Goal: Transaction & Acquisition: Purchase product/service

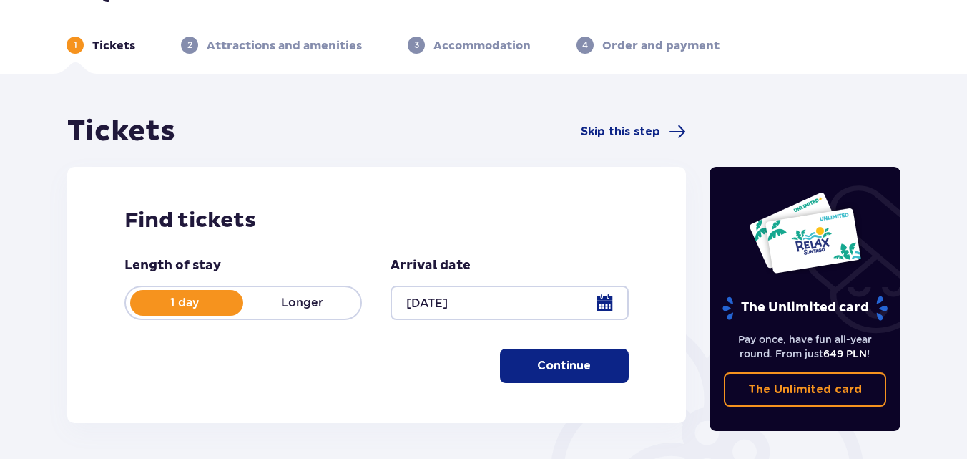
scroll to position [72, 0]
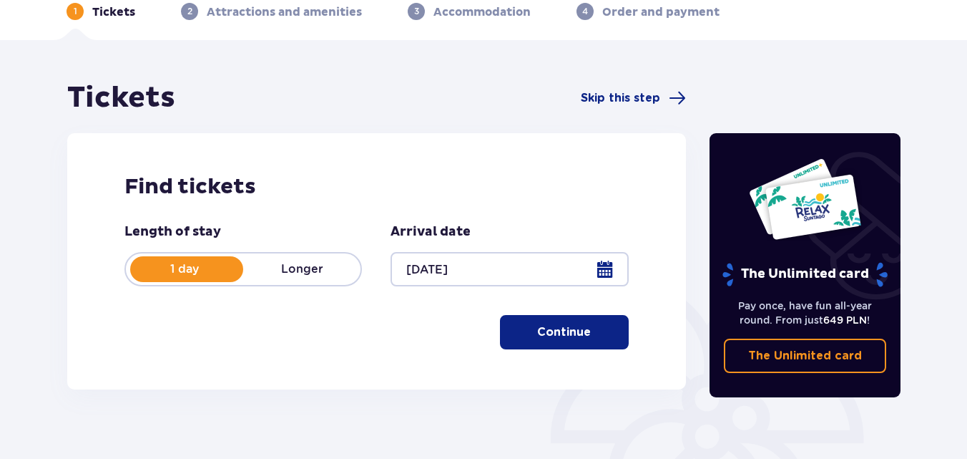
click at [571, 332] on p "Continue" at bounding box center [564, 332] width 54 height 16
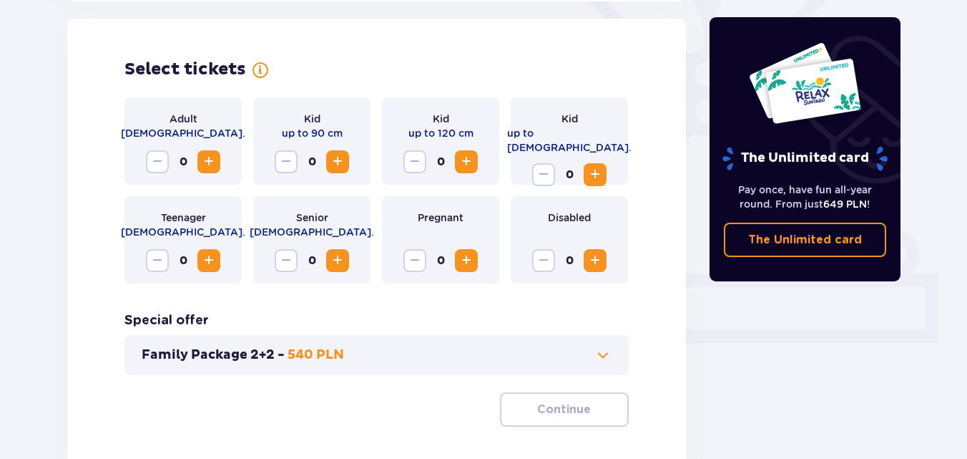
scroll to position [398, 0]
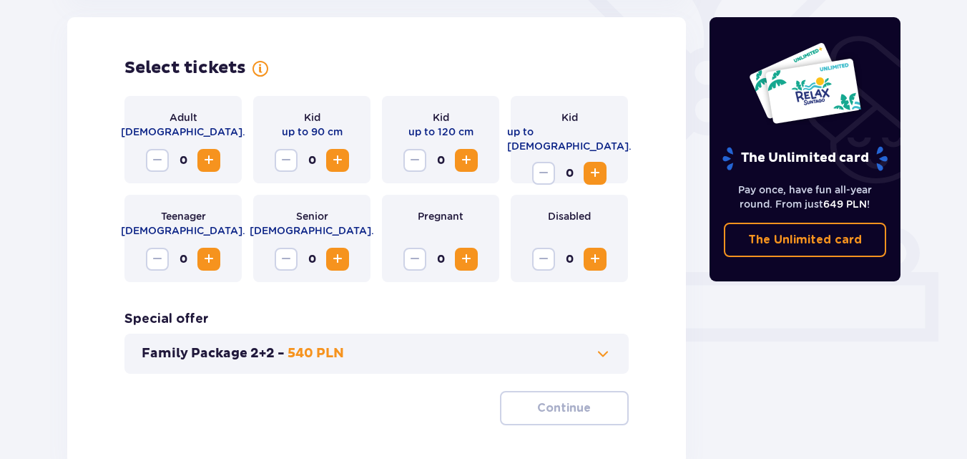
click at [205, 160] on span "Increase" at bounding box center [208, 160] width 17 height 17
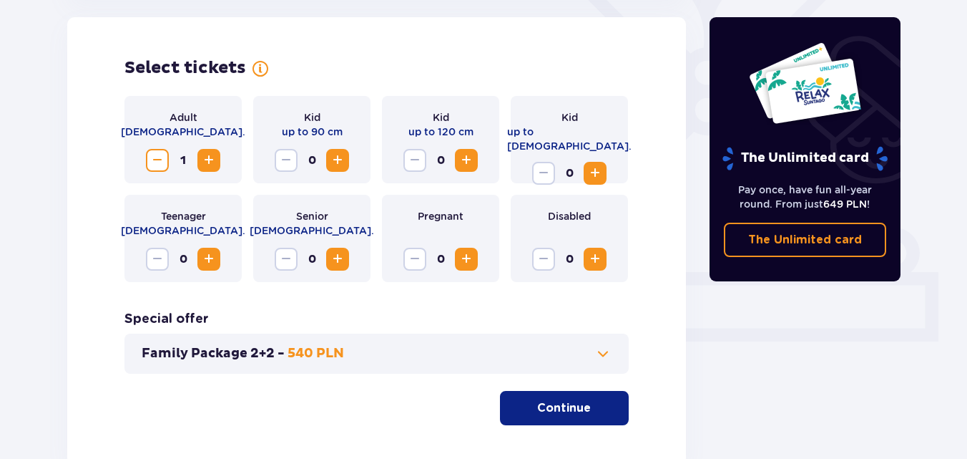
click at [205, 160] on span "Increase" at bounding box center [208, 160] width 17 height 17
click at [467, 159] on span "Increase" at bounding box center [466, 160] width 17 height 17
click at [544, 402] on p "Continue" at bounding box center [564, 408] width 54 height 16
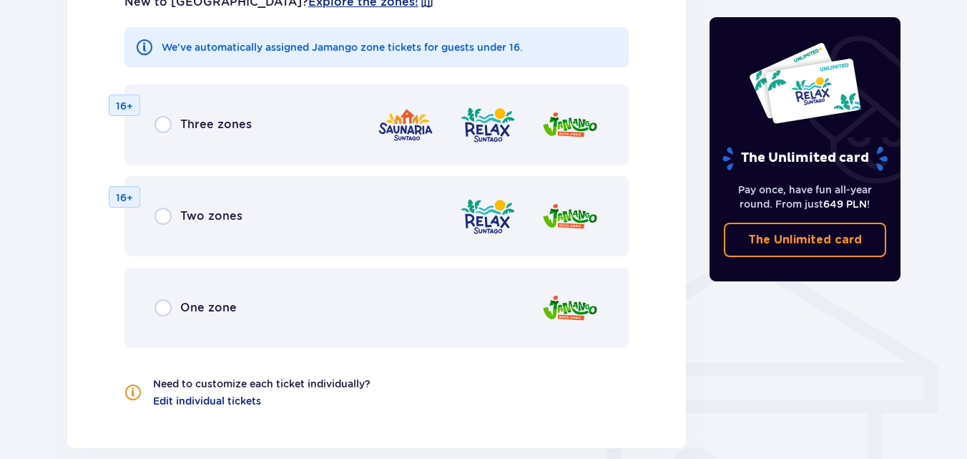
scroll to position [937, 0]
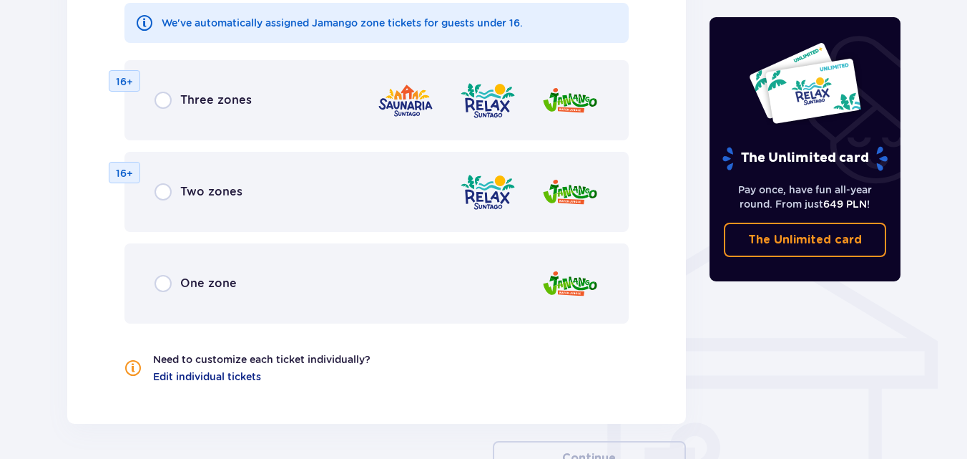
click at [163, 285] on input "radio" at bounding box center [163, 283] width 17 height 17
radio input "true"
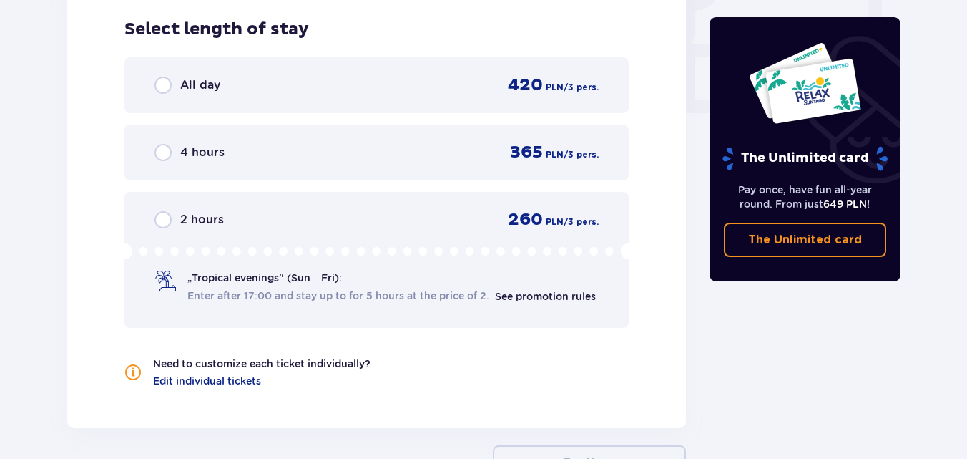
scroll to position [1415, 0]
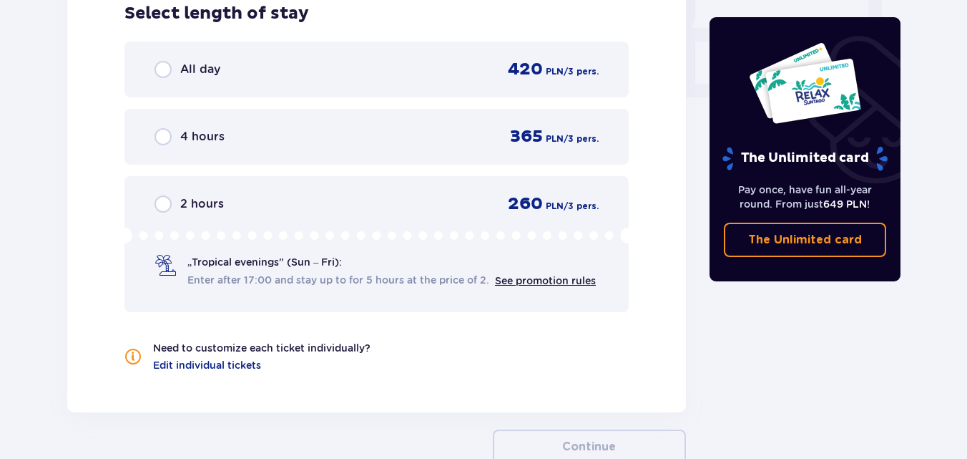
click at [167, 69] on input "radio" at bounding box center [163, 69] width 17 height 17
radio input "true"
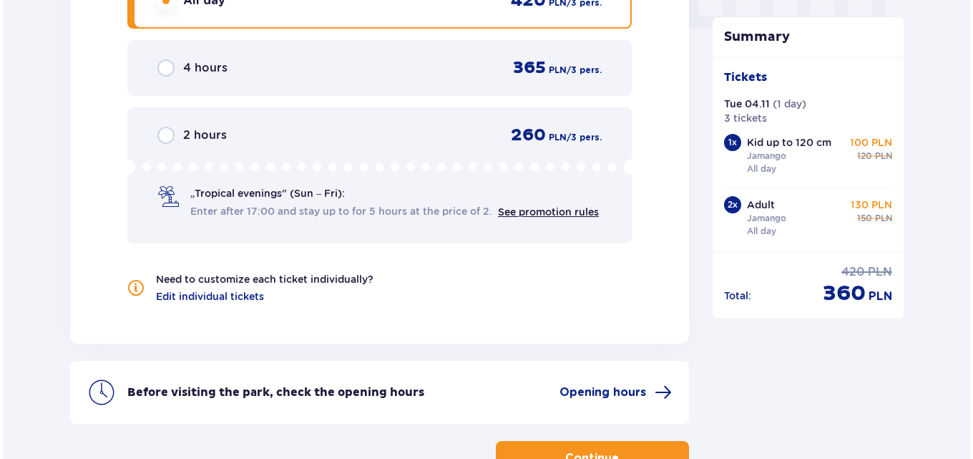
scroll to position [1515, 0]
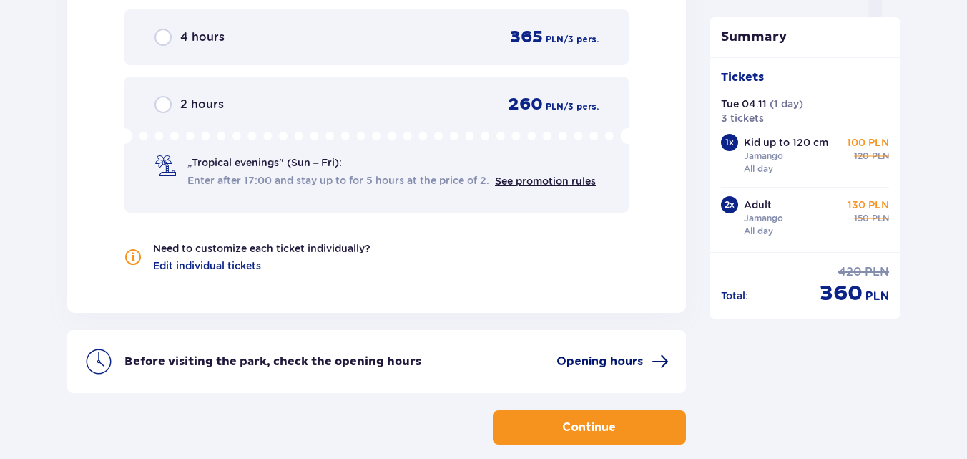
click at [597, 366] on span "Opening hours" at bounding box center [600, 361] width 87 height 16
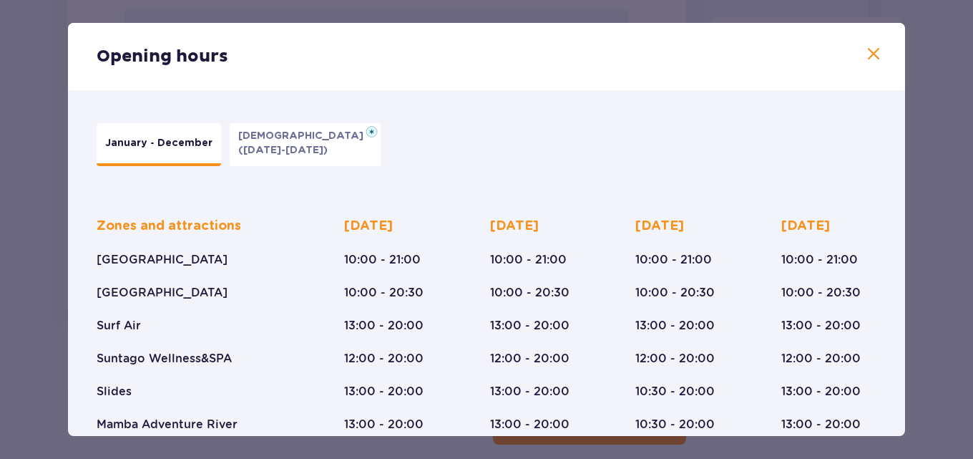
click at [867, 54] on span at bounding box center [873, 54] width 17 height 17
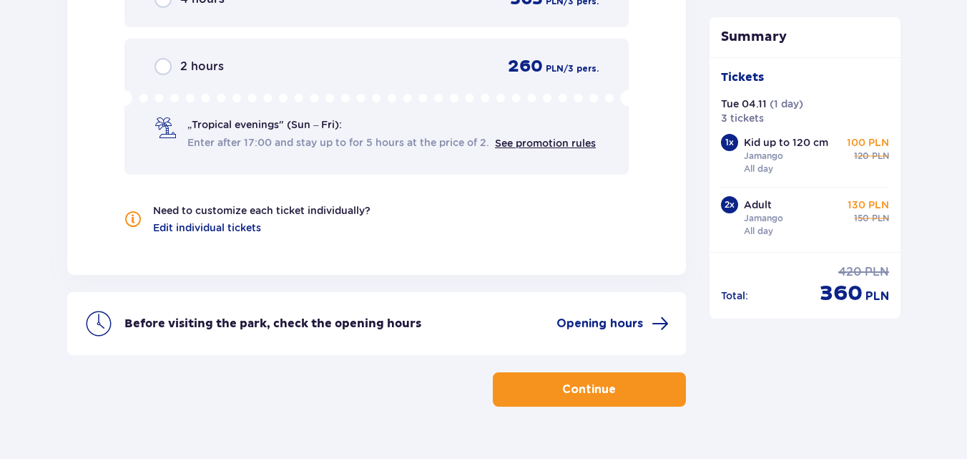
scroll to position [1586, 0]
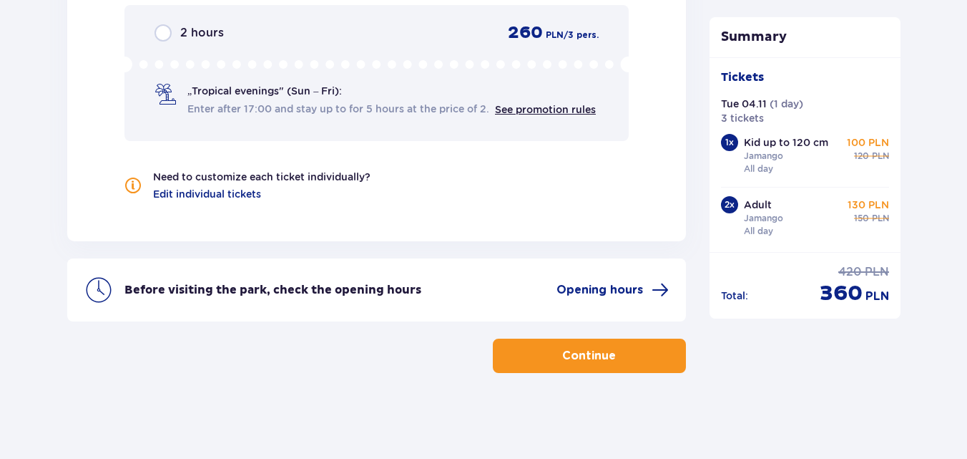
click at [600, 351] on p "Continue" at bounding box center [589, 356] width 54 height 16
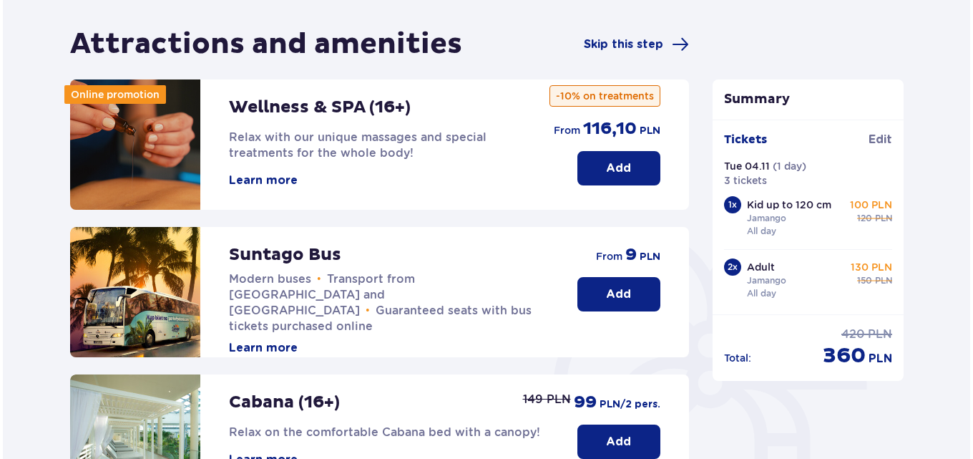
scroll to position [143, 0]
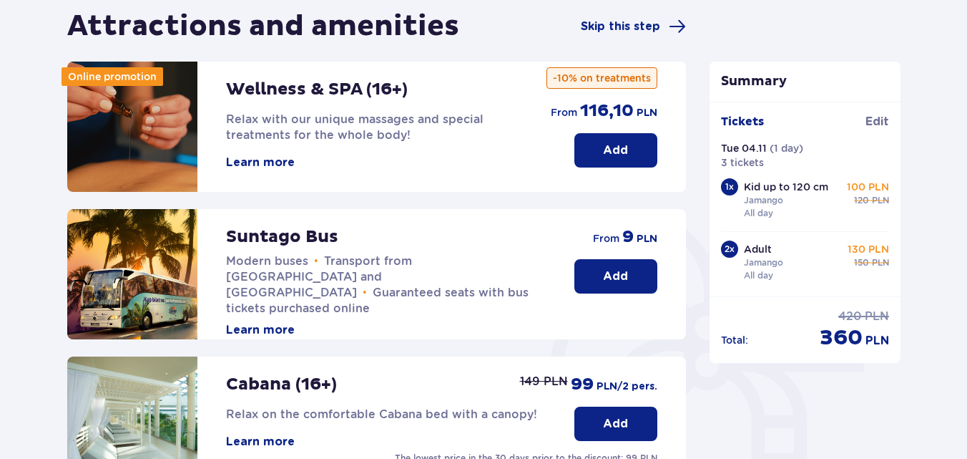
click at [278, 322] on button "Learn more" at bounding box center [260, 330] width 69 height 16
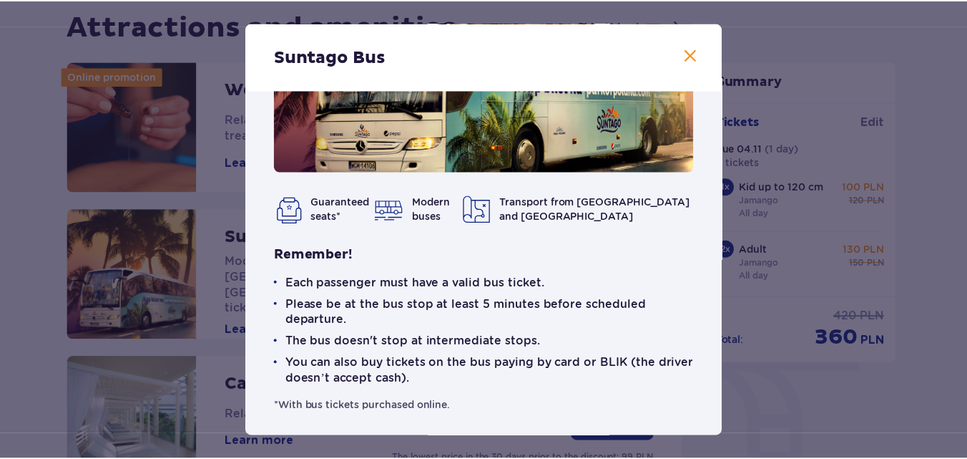
scroll to position [132, 0]
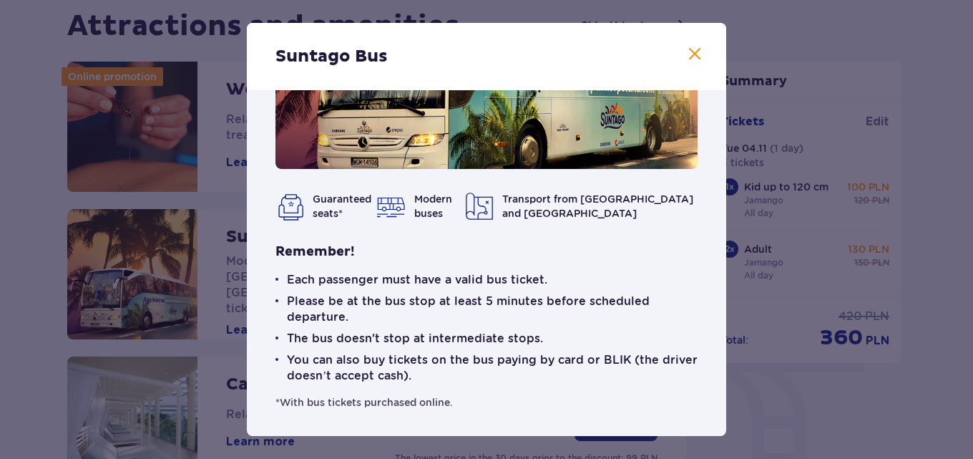
click at [433, 208] on div "Modern buses" at bounding box center [411, 206] width 68 height 29
click at [542, 210] on div "Transport from Warsaw and Żyrardów" at bounding box center [581, 206] width 233 height 29
click at [310, 200] on div "Guaranteed seats*" at bounding box center [316, 206] width 82 height 29
click at [686, 54] on span at bounding box center [694, 54] width 17 height 17
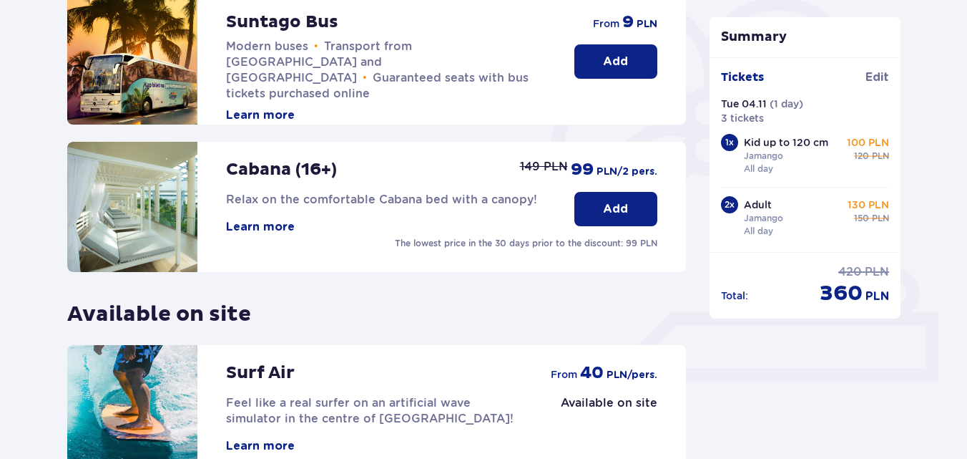
scroll to position [215, 0]
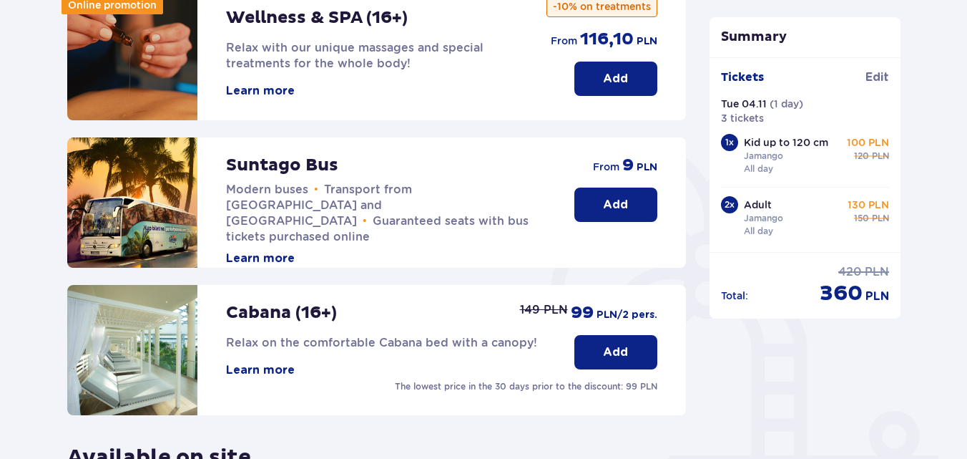
click at [616, 197] on p "Add" at bounding box center [615, 205] width 25 height 16
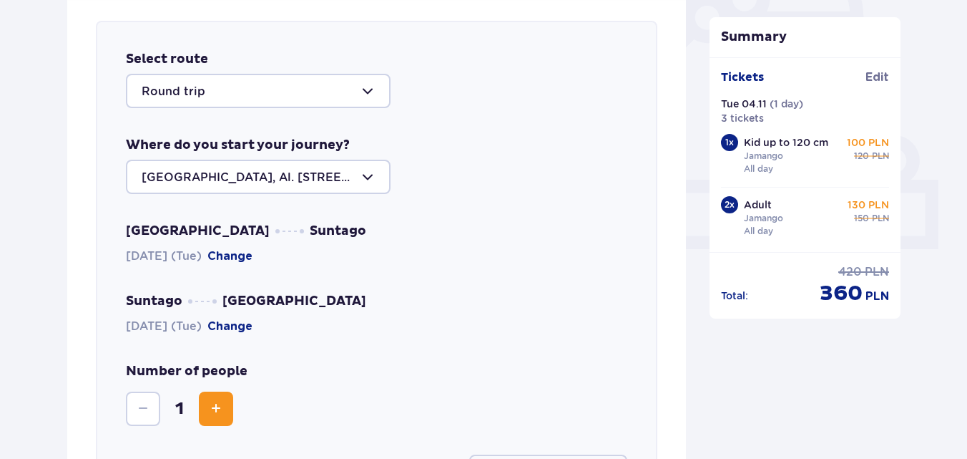
scroll to position [494, 0]
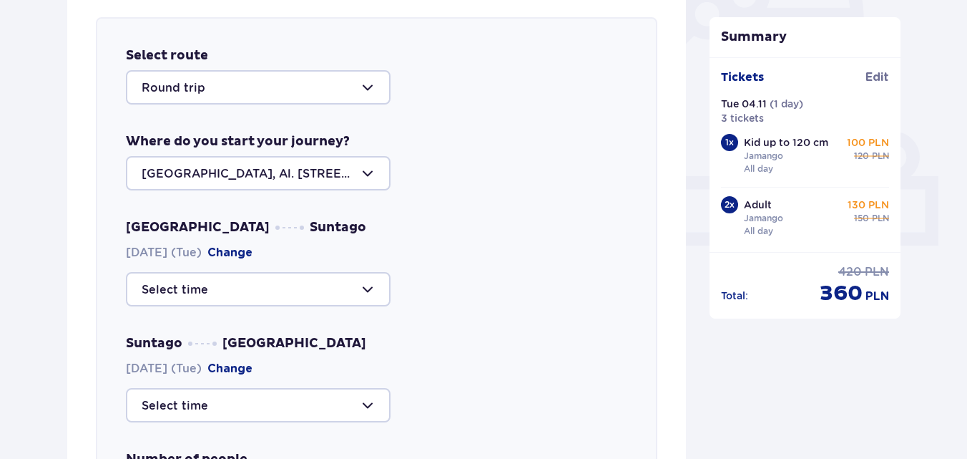
click at [210, 92] on div at bounding box center [258, 87] width 265 height 34
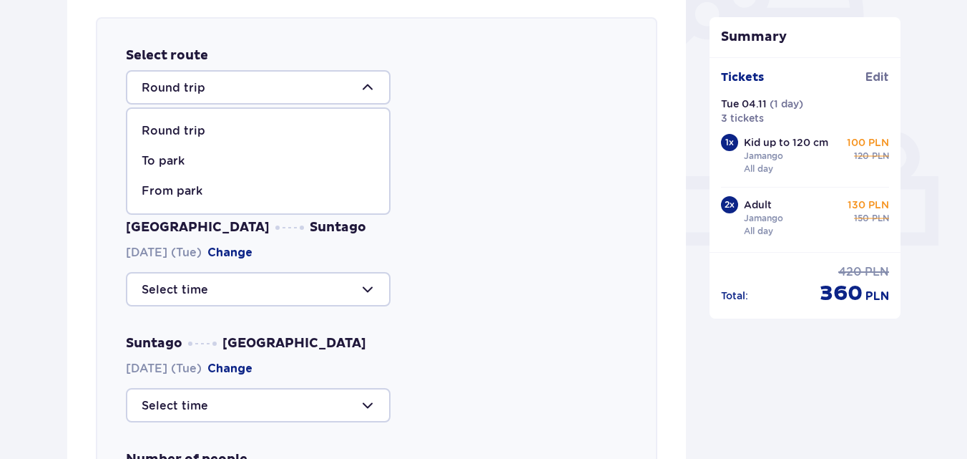
click at [210, 92] on div at bounding box center [258, 87] width 265 height 34
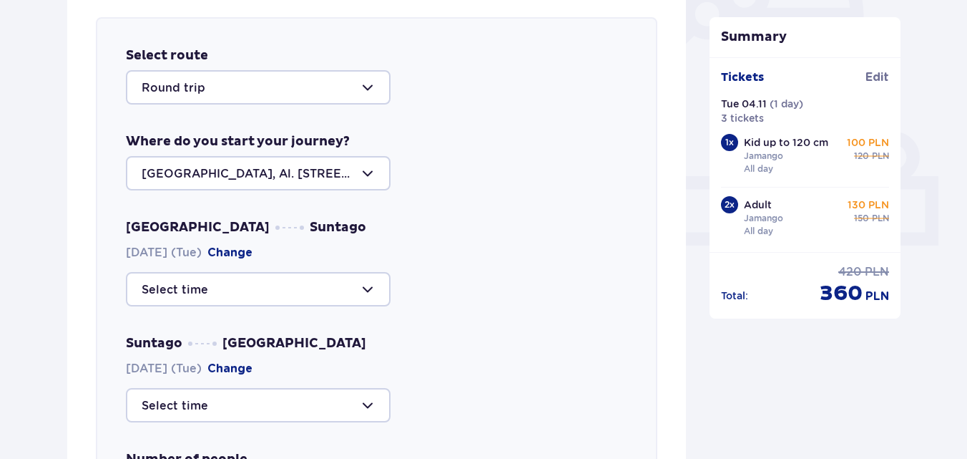
click at [324, 175] on div at bounding box center [258, 173] width 265 height 34
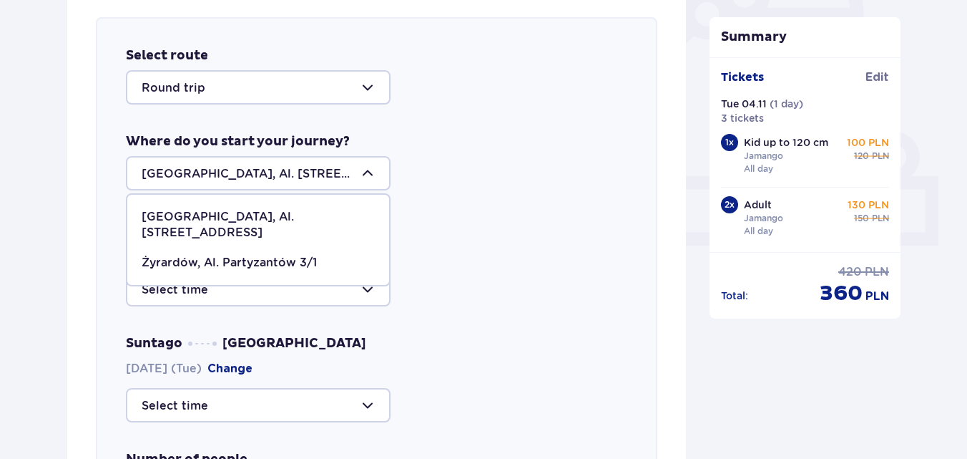
click at [0, 172] on div "Attractions and amenities Skip this step Online promotion Wellness & SPA (16+) …" at bounding box center [483, 399] width 967 height 1563
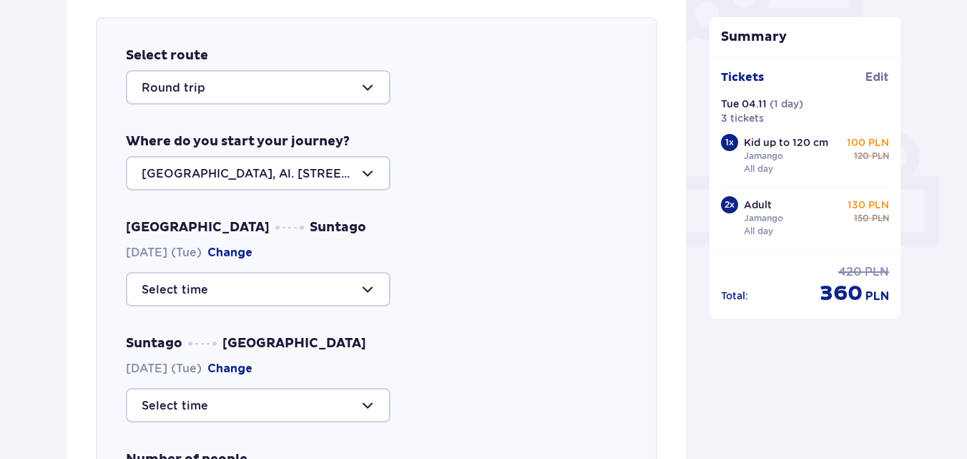
click at [185, 287] on div at bounding box center [258, 289] width 265 height 34
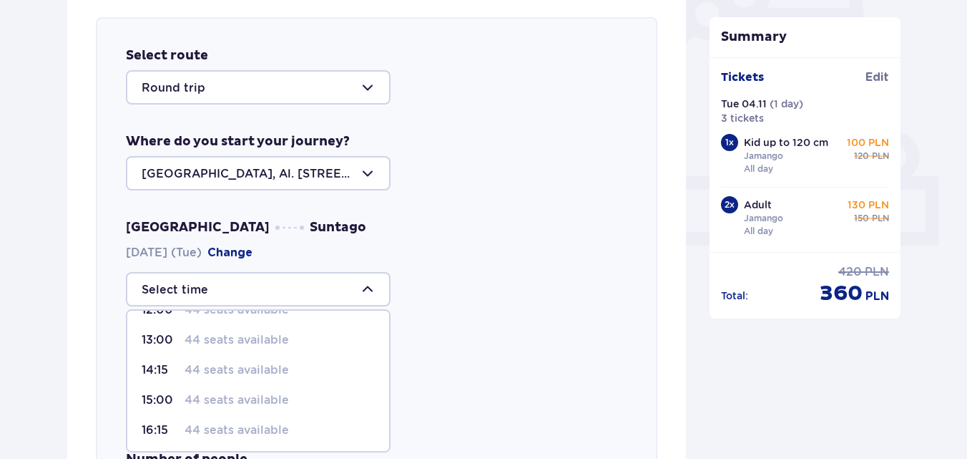
scroll to position [145, 0]
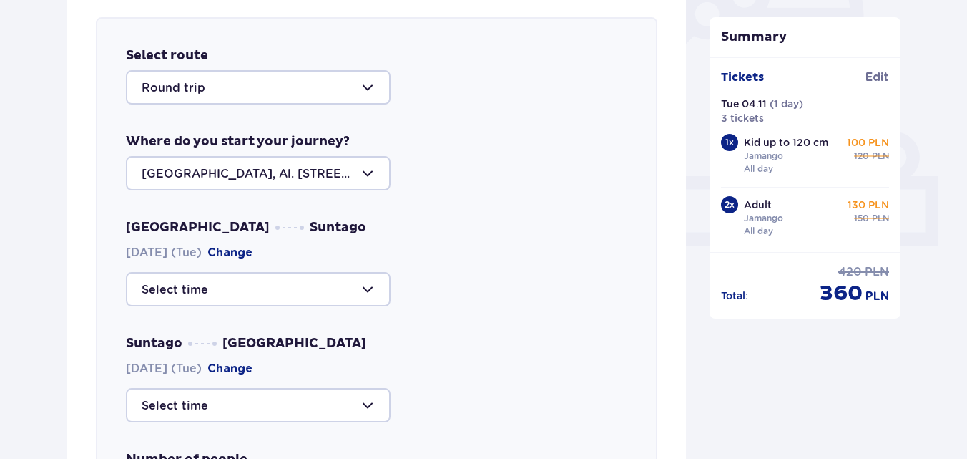
click at [32, 213] on div "Attractions and amenities Skip this step Online promotion Wellness & SPA (16+) …" at bounding box center [483, 399] width 967 height 1563
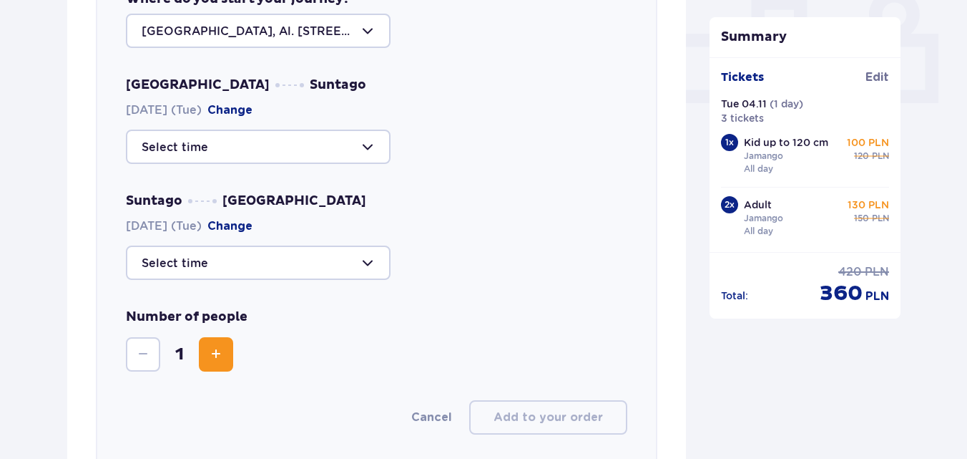
scroll to position [637, 0]
click at [219, 259] on div at bounding box center [258, 262] width 265 height 34
click at [76, 223] on div "Select route Round trip Where do you start your journey? Warsaw, Al. Jerozolims…" at bounding box center [376, 168] width 619 height 647
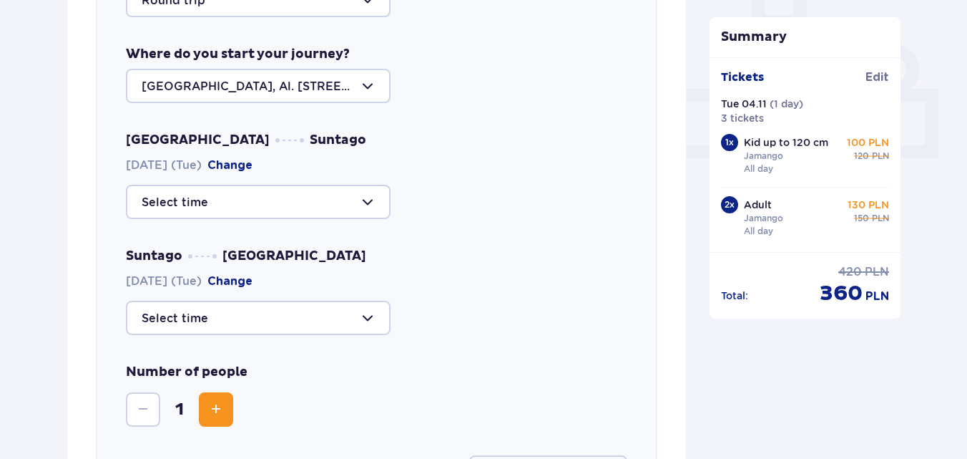
scroll to position [494, 0]
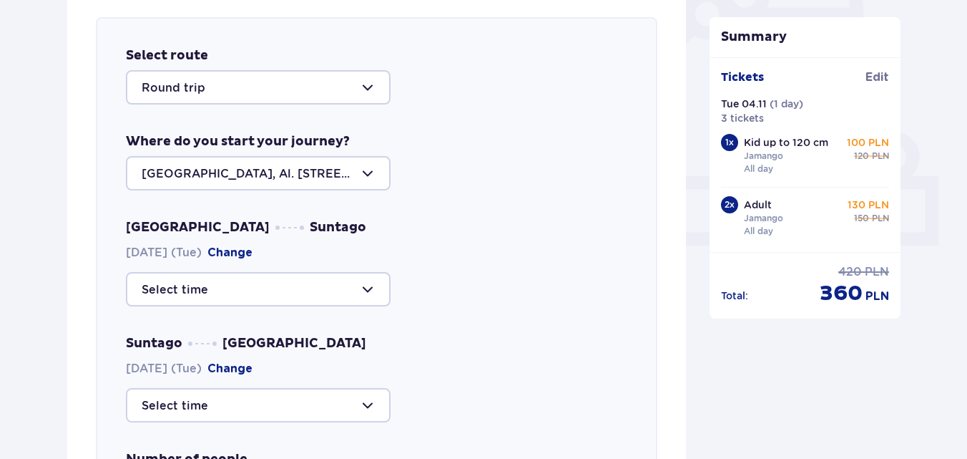
click at [329, 174] on div at bounding box center [258, 173] width 265 height 34
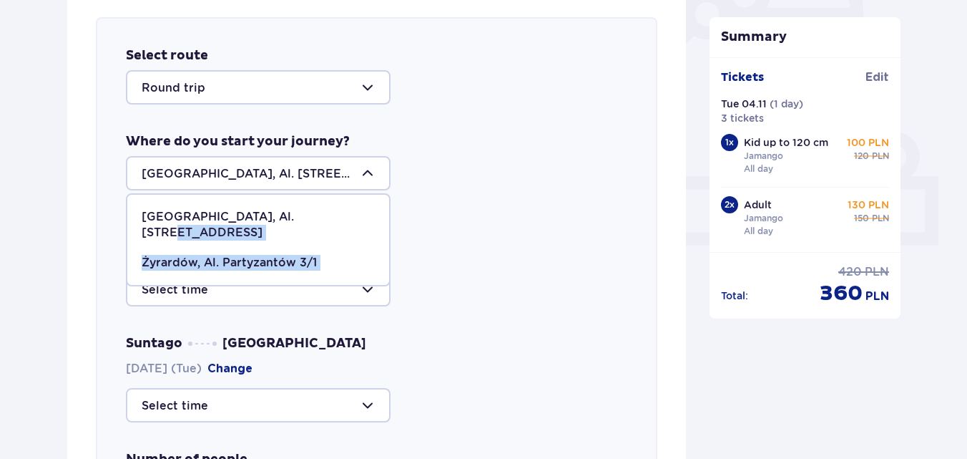
drag, startPoint x: 316, startPoint y: 215, endPoint x: 118, endPoint y: 225, distance: 198.5
click at [118, 225] on div "Select route Round trip Where do you start your journey? Warsaw, Al. Jerozolims…" at bounding box center [377, 312] width 562 height 590
copy div "Żyrardów, Al. Partyzantów 3/1"
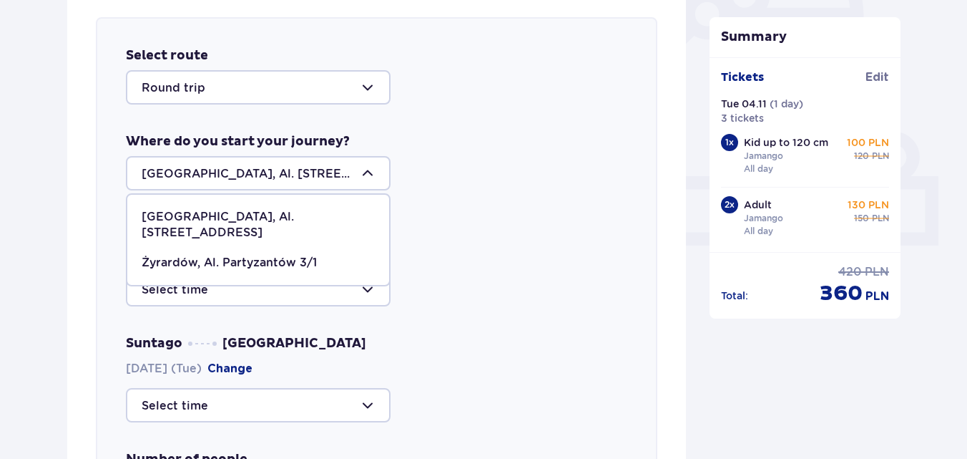
click at [225, 217] on p "Warsaw, Al. Jerozolimskie 56" at bounding box center [258, 224] width 233 height 31
click at [225, 217] on div "Select route Round trip Where do you start your journey? Warsaw, Al. Jerozolims…" at bounding box center [377, 312] width 562 height 590
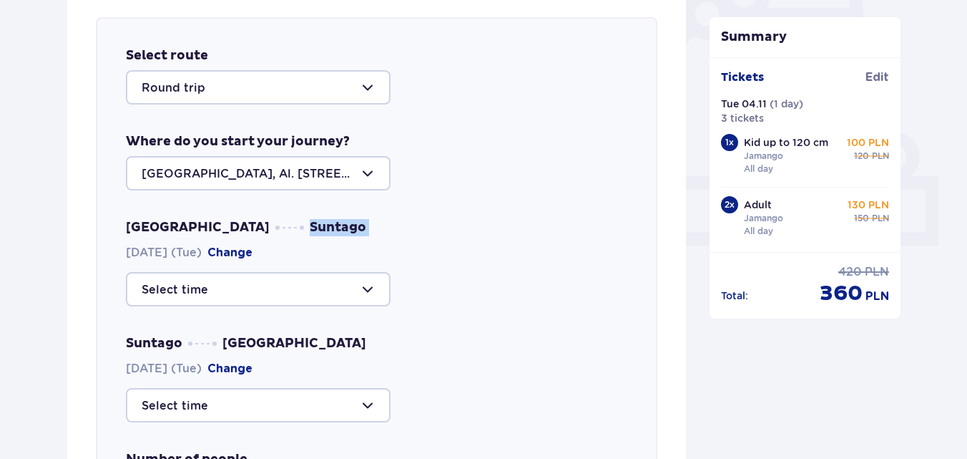
click at [225, 217] on div "Select route Round trip Where do you start your journey? Warsaw, Al. Jerozolims…" at bounding box center [377, 312] width 562 height 590
click at [327, 170] on div at bounding box center [258, 173] width 265 height 34
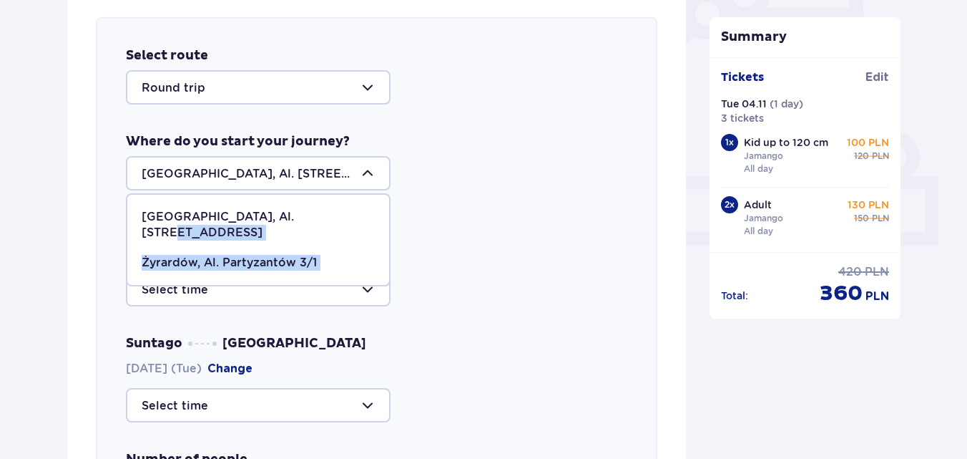
drag, startPoint x: 316, startPoint y: 218, endPoint x: 121, endPoint y: 216, distance: 195.4
click at [121, 216] on div "Select route Round trip Where do you start your journey? Warsaw, Al. Jerozolims…" at bounding box center [377, 312] width 562 height 590
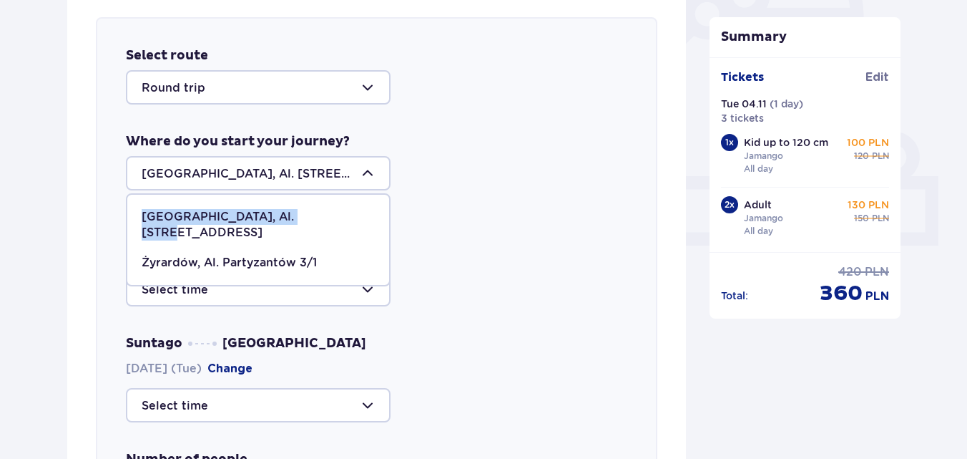
drag, startPoint x: 144, startPoint y: 220, endPoint x: 311, endPoint y: 220, distance: 167.4
click at [311, 220] on div "Warsaw, Al. Jerozolimskie 56" at bounding box center [258, 224] width 233 height 31
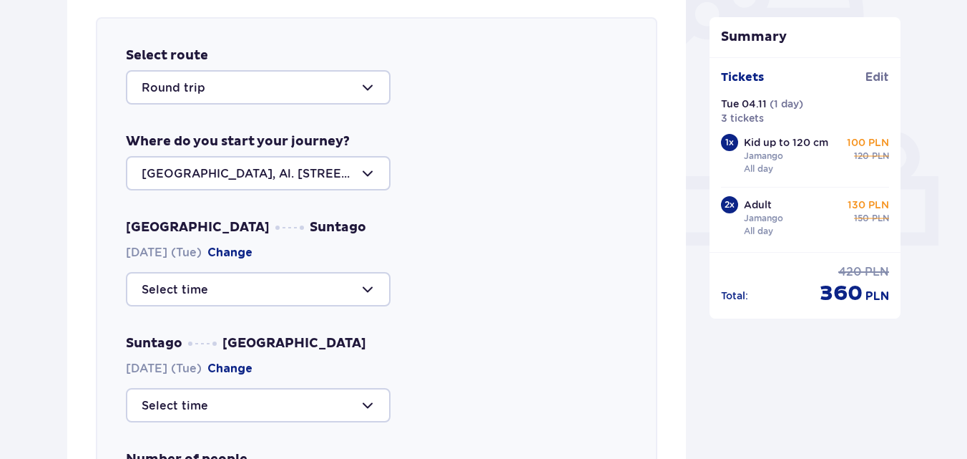
drag, startPoint x: 332, startPoint y: 177, endPoint x: 196, endPoint y: 180, distance: 136.0
click at [201, 180] on div at bounding box center [258, 173] width 265 height 34
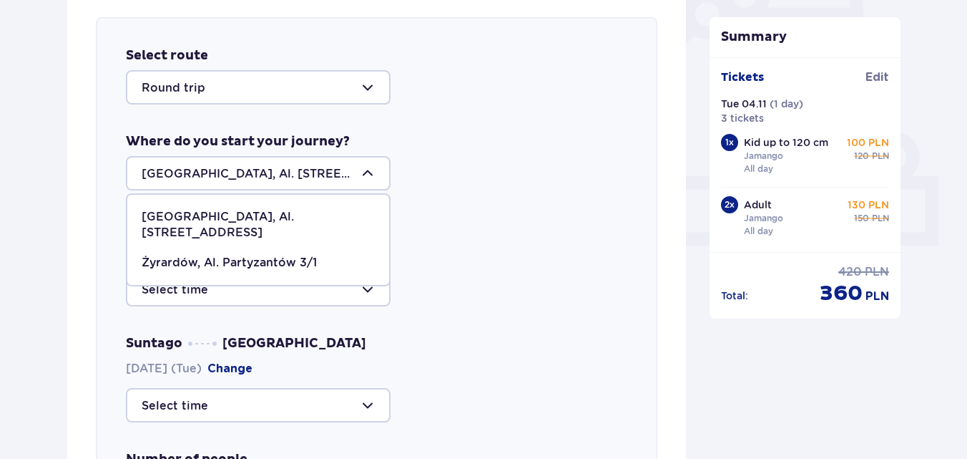
drag, startPoint x: 138, startPoint y: 171, endPoint x: 275, endPoint y: 165, distance: 136.8
click at [275, 165] on div at bounding box center [258, 173] width 265 height 34
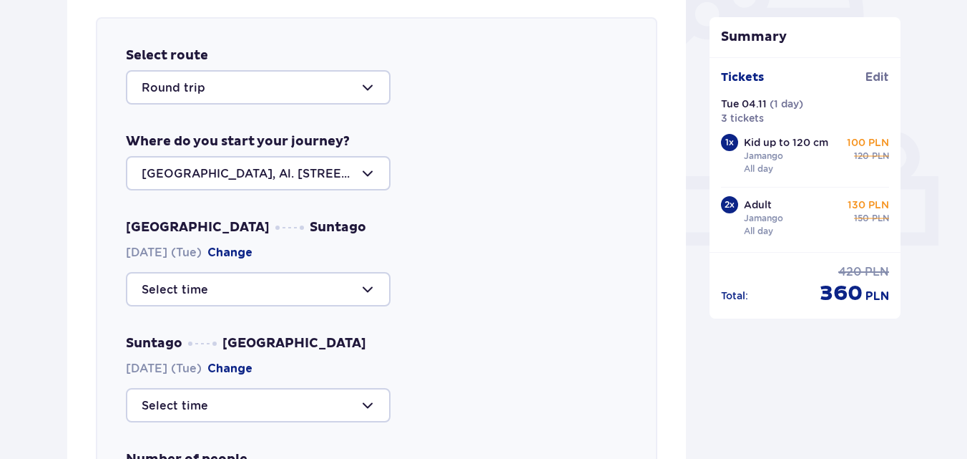
click at [167, 161] on div at bounding box center [258, 173] width 265 height 34
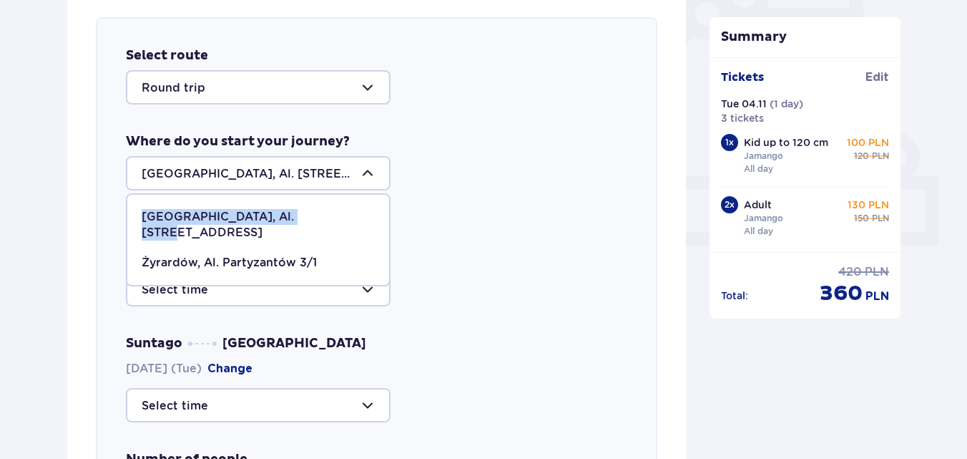
drag, startPoint x: 144, startPoint y: 218, endPoint x: 306, endPoint y: 218, distance: 162.4
click at [306, 218] on p "Warsaw, Al. Jerozolimskie 56" at bounding box center [258, 224] width 233 height 31
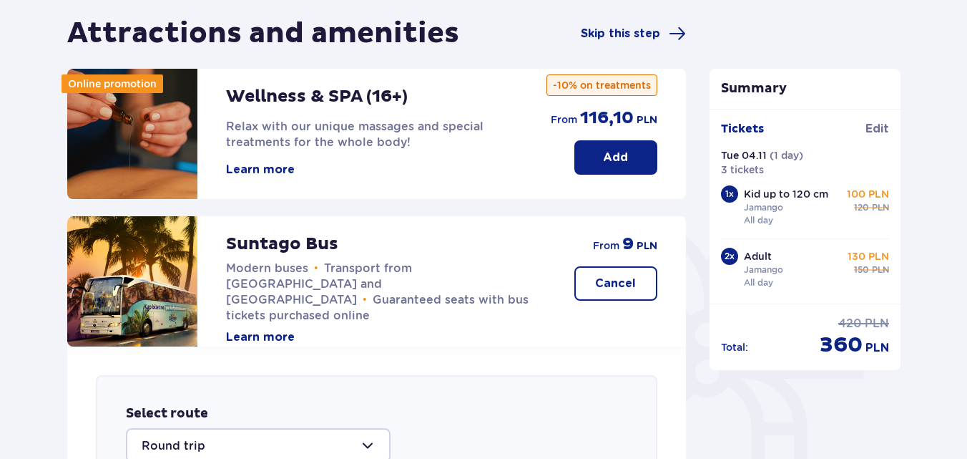
scroll to position [0, 0]
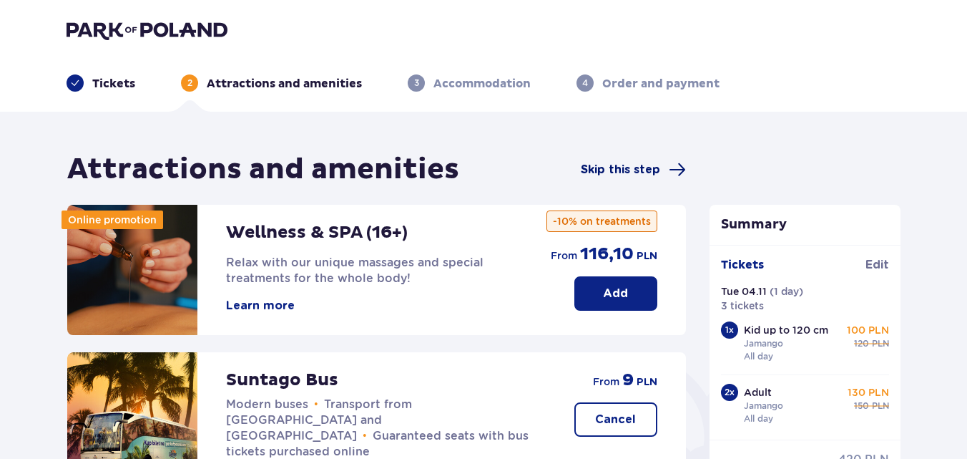
click at [630, 163] on span "Skip this step" at bounding box center [620, 170] width 79 height 16
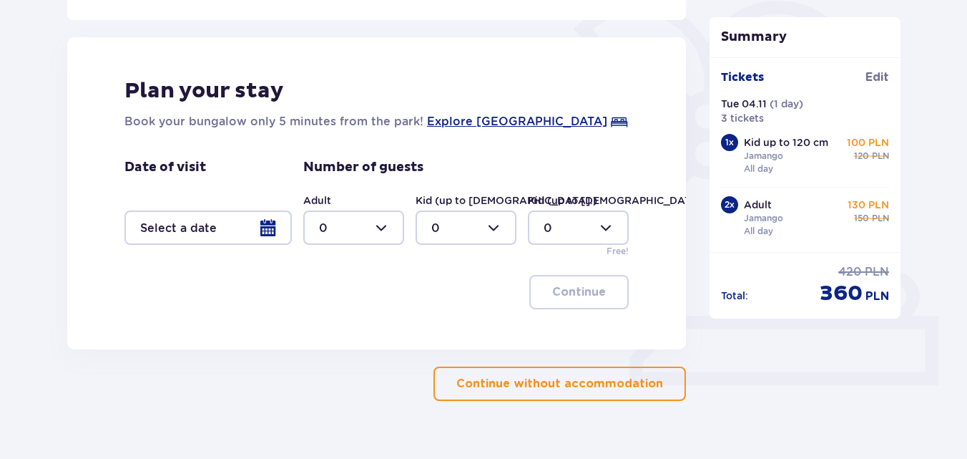
scroll to position [382, 0]
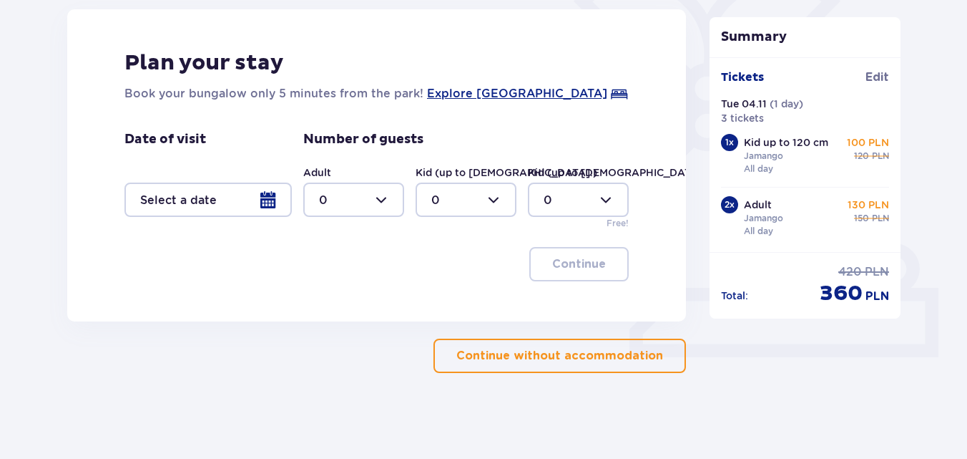
click at [611, 355] on p "Continue without accommodation" at bounding box center [560, 356] width 207 height 16
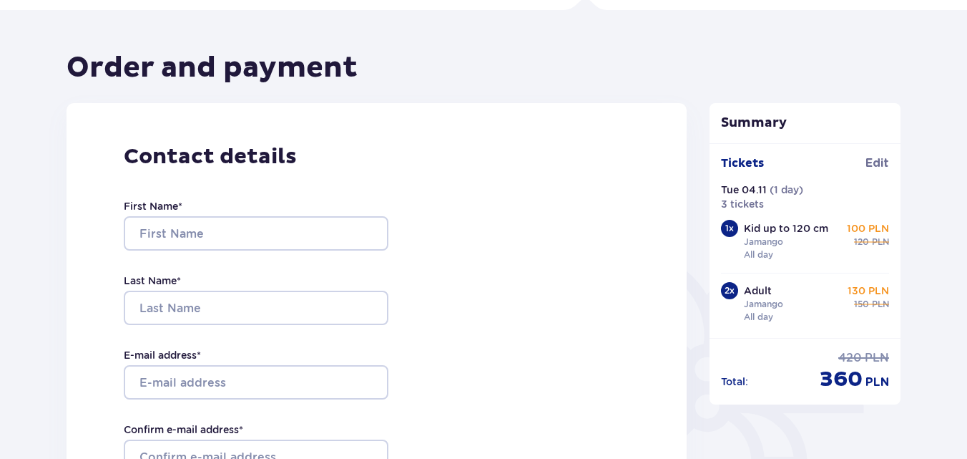
scroll to position [72, 0]
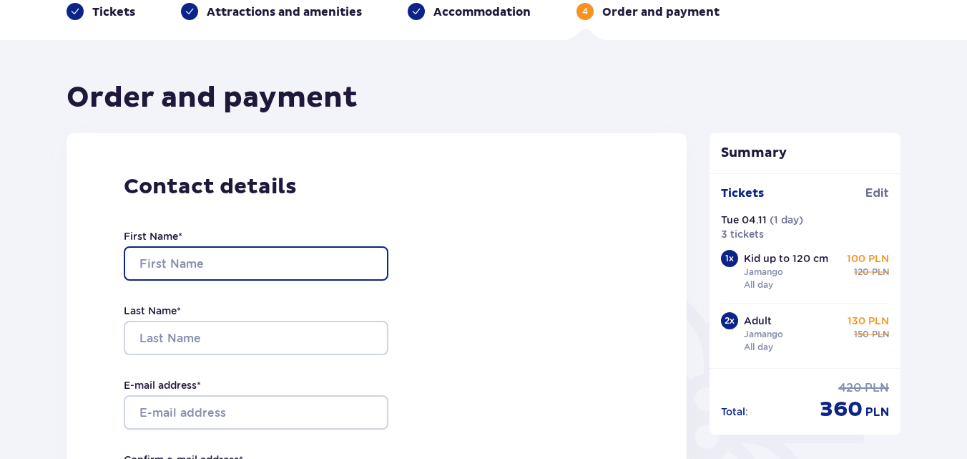
click at [174, 259] on input "First Name *" at bounding box center [256, 263] width 265 height 34
type input "Agne"
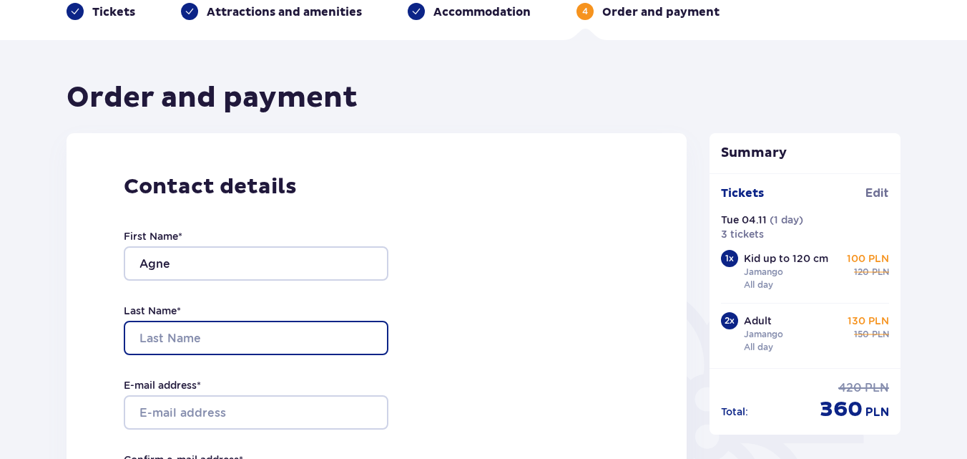
type input "Rimdeikiene"
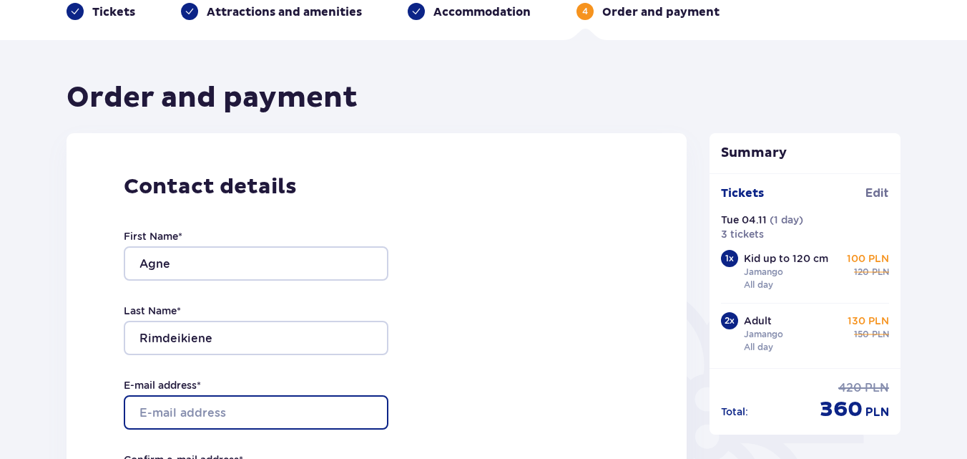
type input "azusilyte@gmail.com"
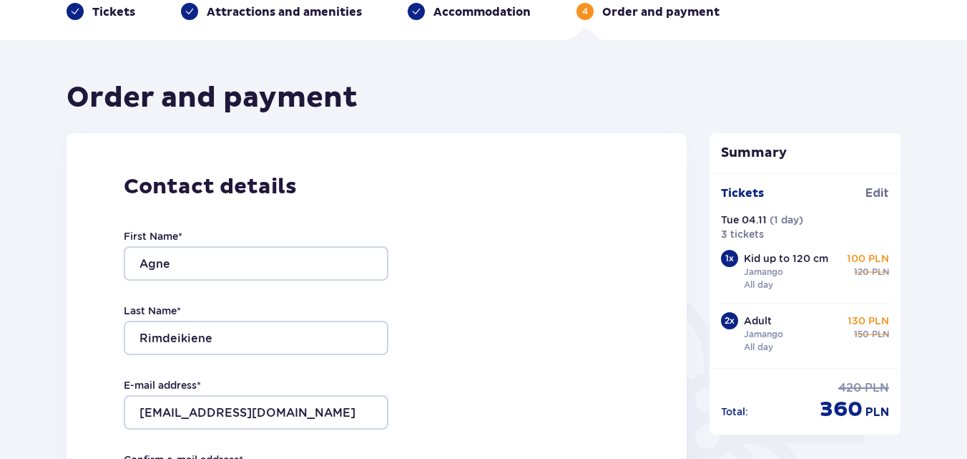
type input "azusilyte@gmail.com"
type input "063776278"
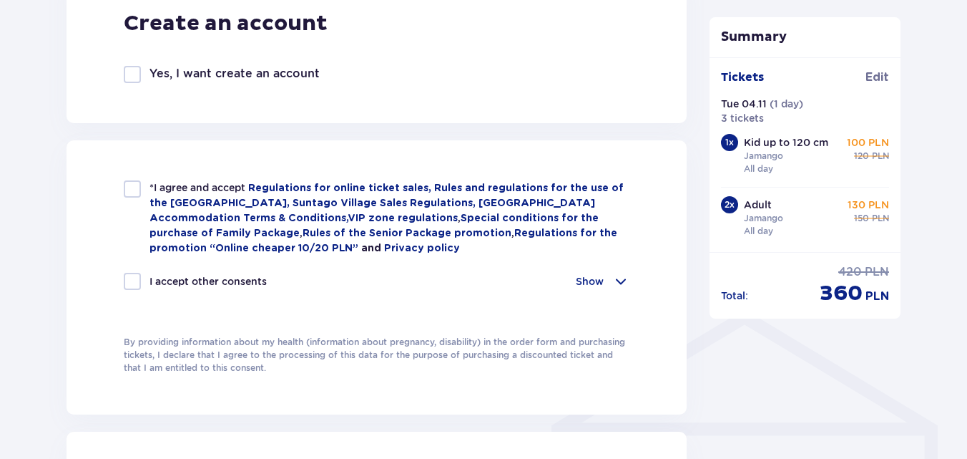
scroll to position [859, 0]
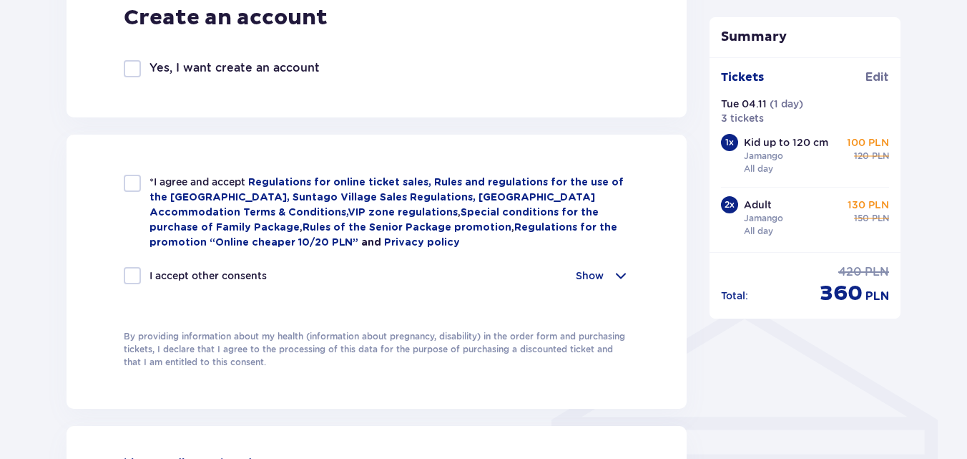
click at [134, 181] on div at bounding box center [132, 183] width 17 height 17
checkbox input "true"
click at [140, 274] on div at bounding box center [132, 275] width 17 height 17
checkbox input "true"
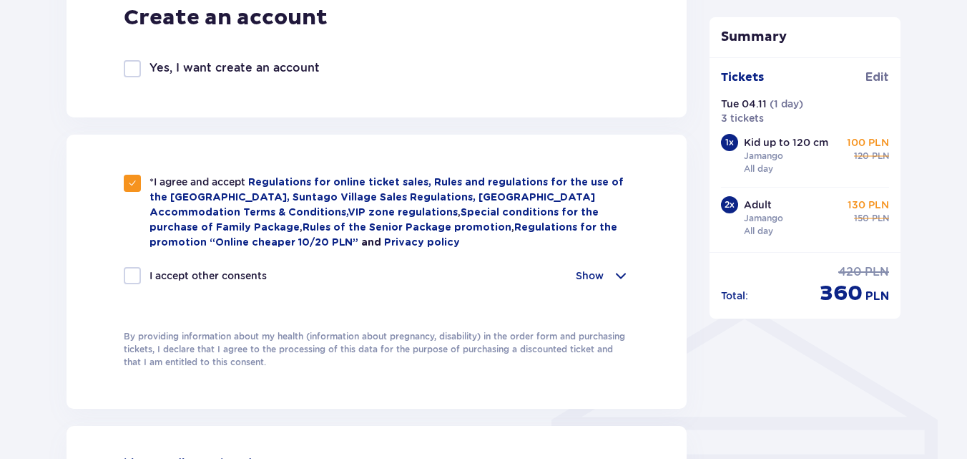
checkbox input "true"
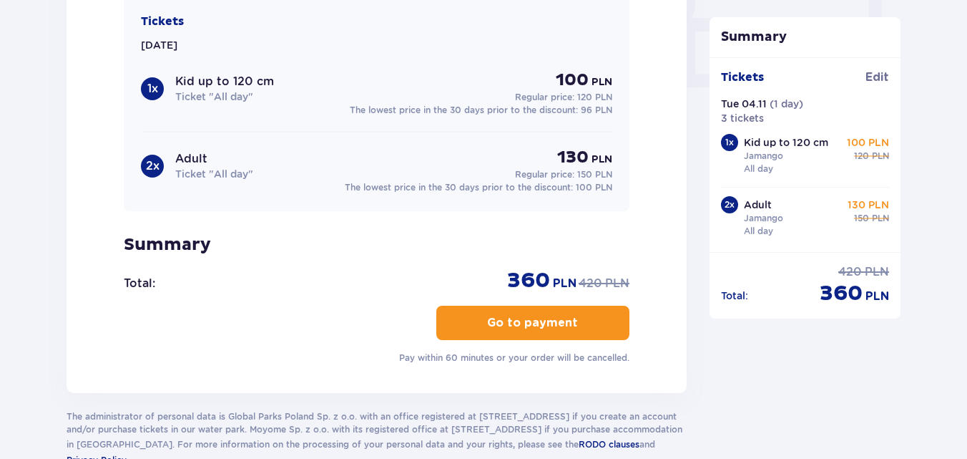
scroll to position [1431, 0]
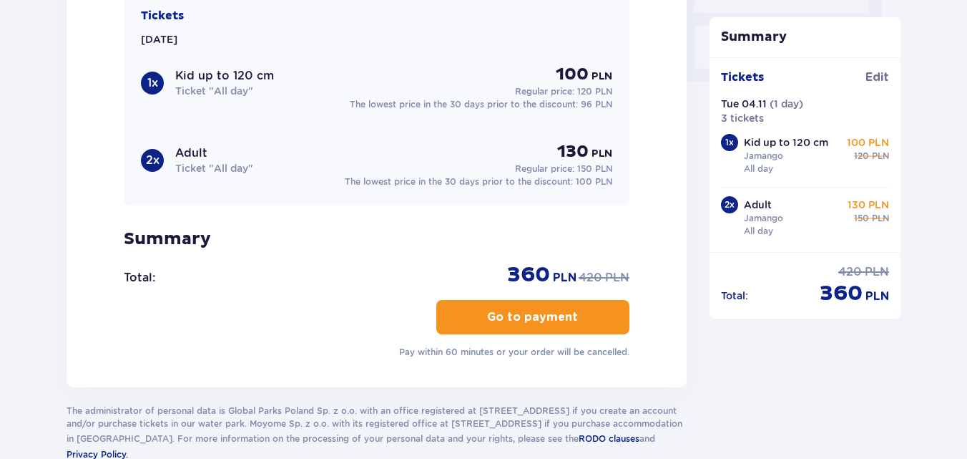
click at [490, 313] on p "Go to payment" at bounding box center [532, 317] width 91 height 16
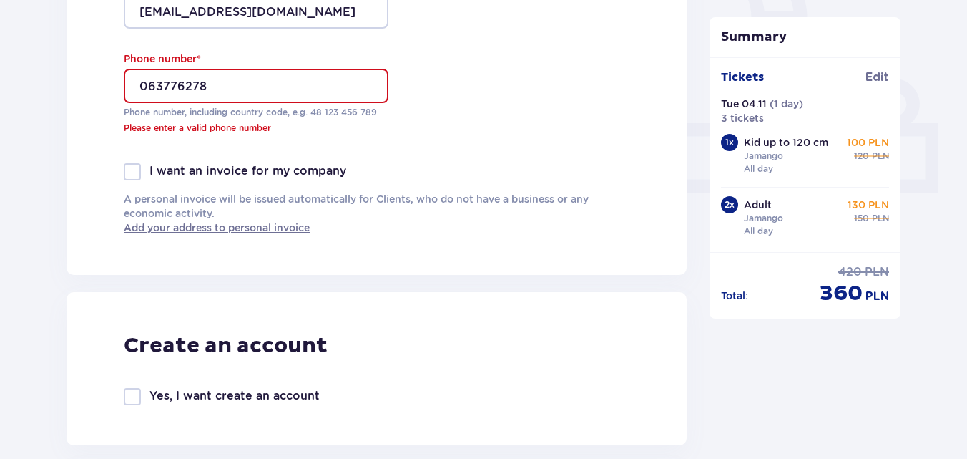
scroll to position [544, 0]
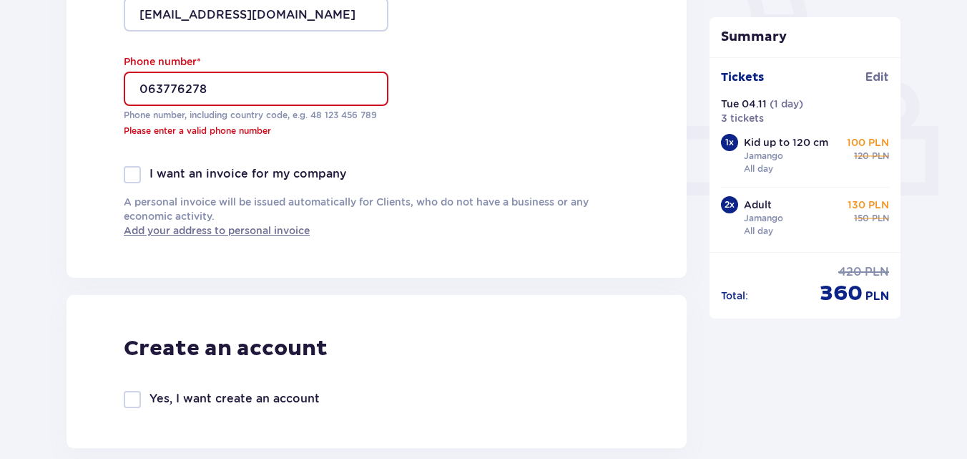
click at [150, 91] on input "063776278" at bounding box center [256, 89] width 265 height 34
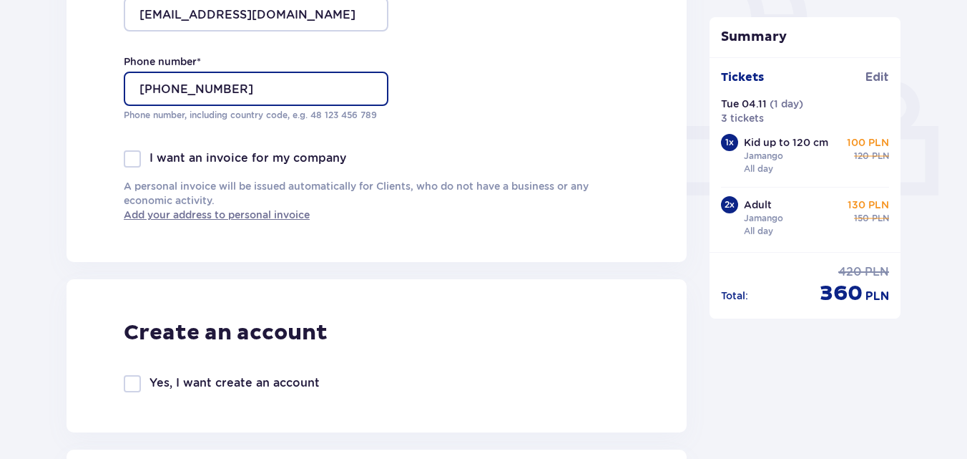
type input "+37063776278"
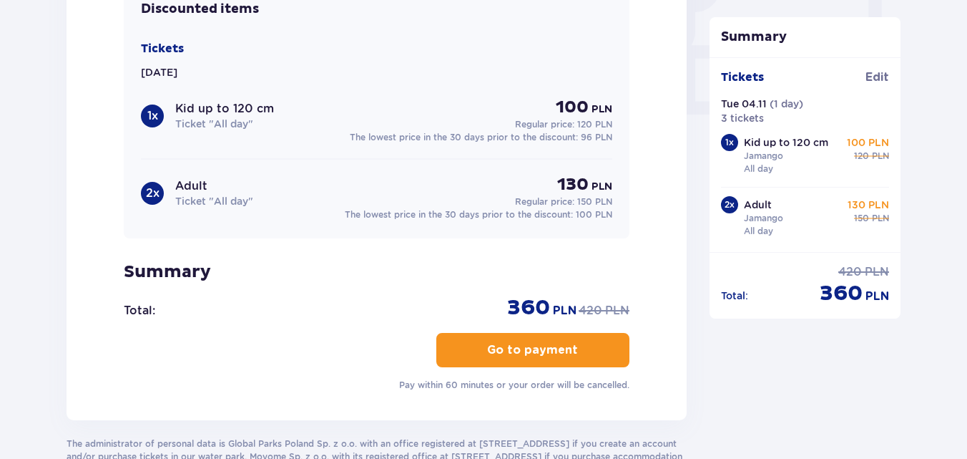
scroll to position [1403, 0]
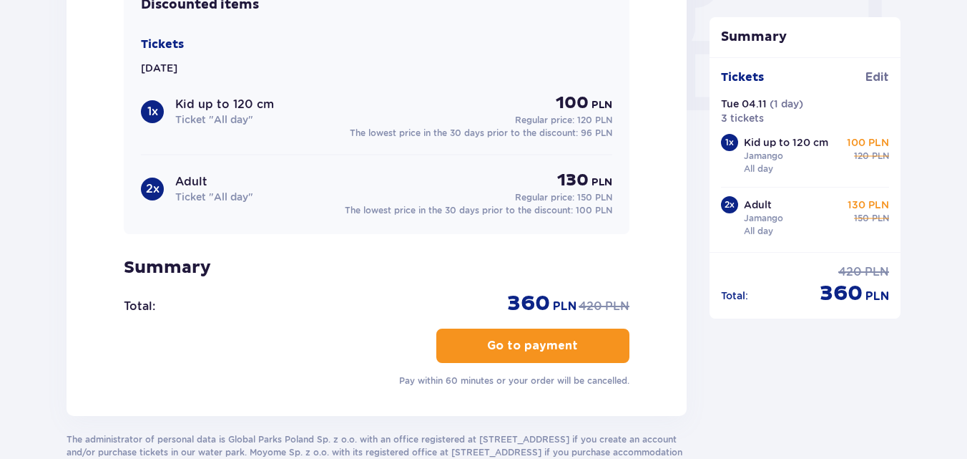
click at [516, 328] on button "Go to payment" at bounding box center [532, 345] width 193 height 34
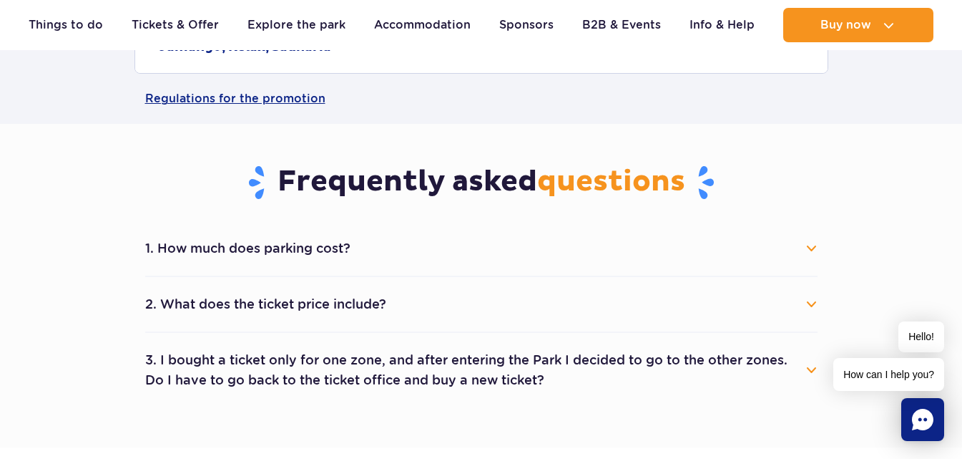
scroll to position [716, 0]
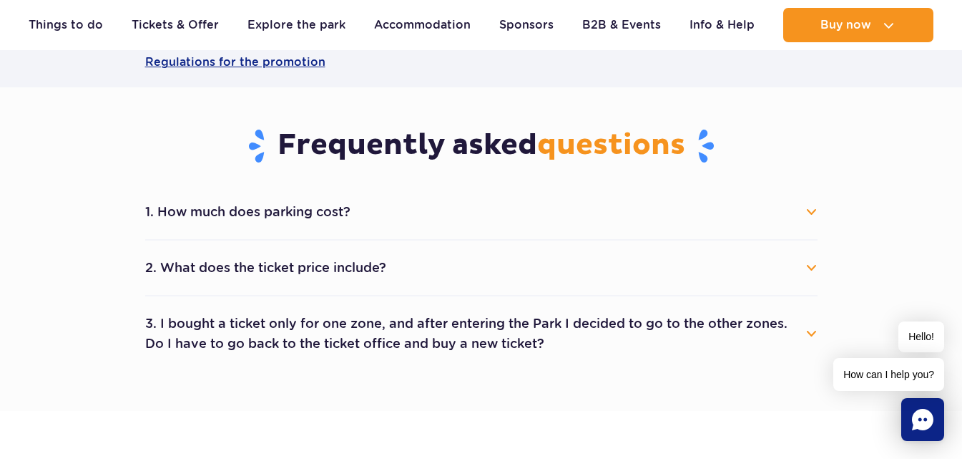
click at [362, 264] on button "2. What does the ticket price include?" at bounding box center [481, 267] width 673 height 31
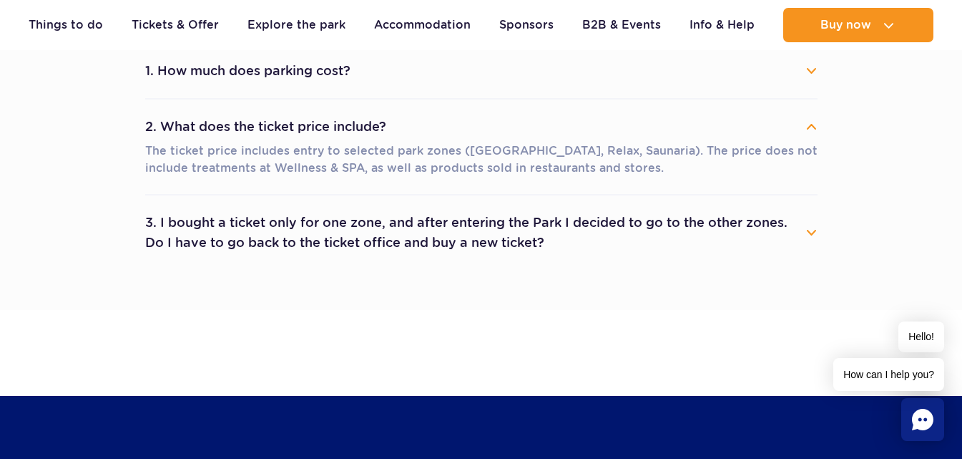
scroll to position [859, 0]
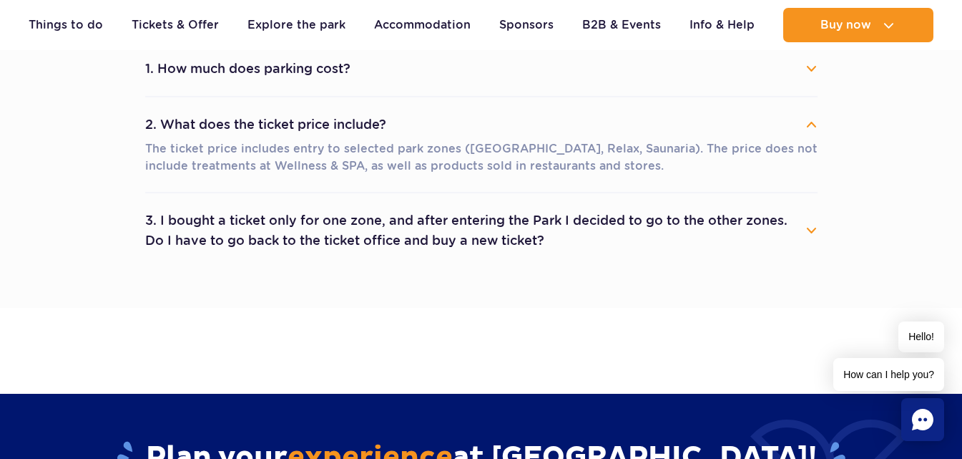
click at [333, 240] on button "3. I bought a ticket only for one zone, and after entering the Park I decided t…" at bounding box center [481, 231] width 673 height 52
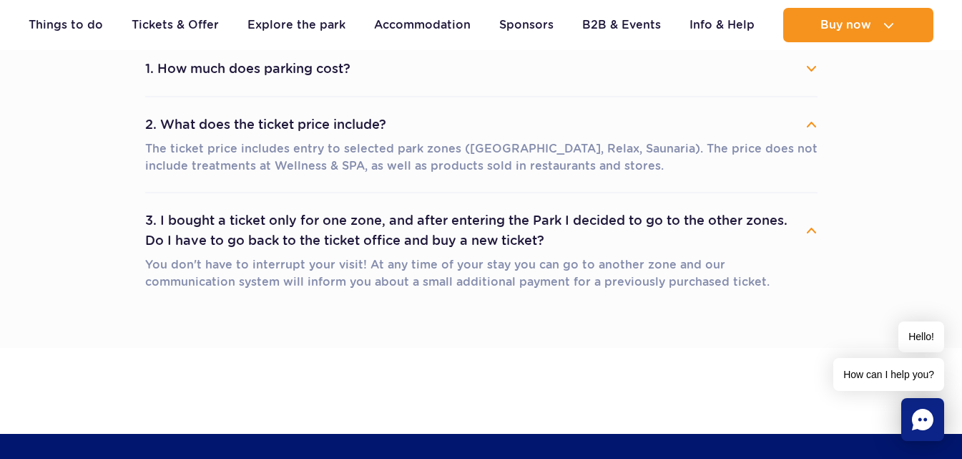
click at [244, 72] on button "1. How much does parking cost?" at bounding box center [481, 68] width 673 height 31
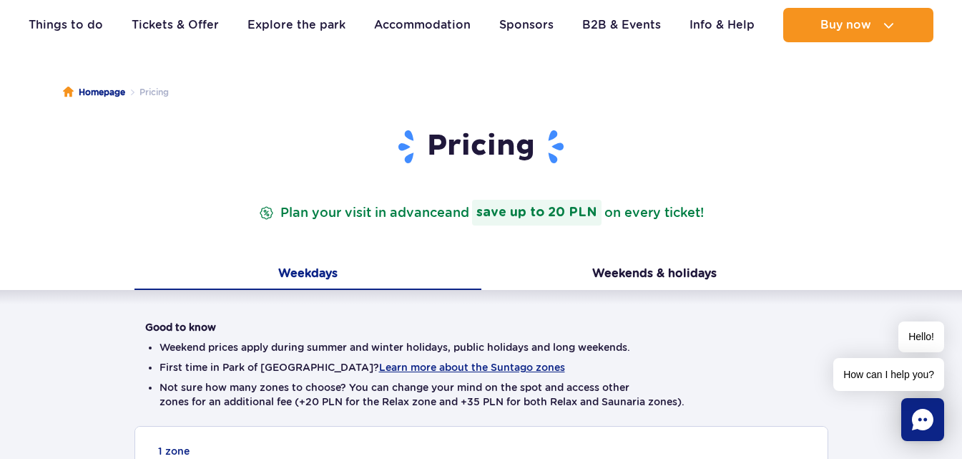
scroll to position [72, 0]
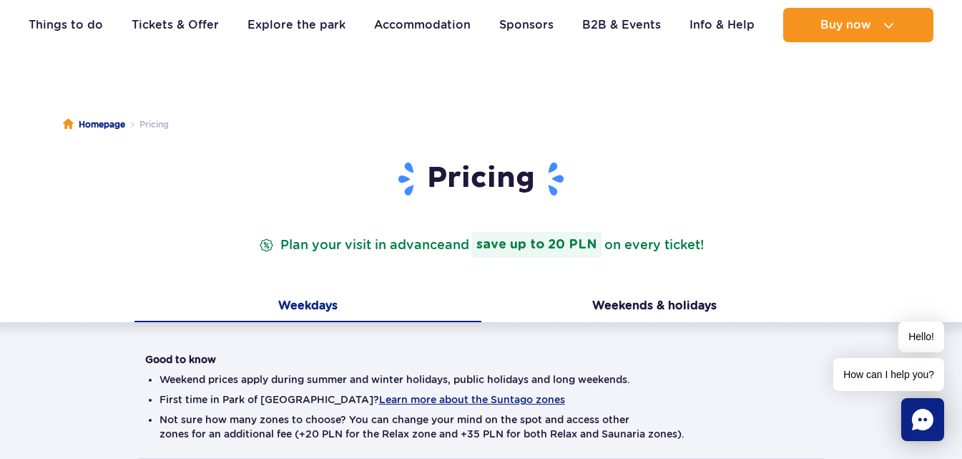
click at [379, 253] on p "Plan your visit in advance and save up to 20 PLN on every ticket!" at bounding box center [481, 245] width 451 height 26
click at [642, 301] on button "Weekends & holidays" at bounding box center [655, 307] width 347 height 30
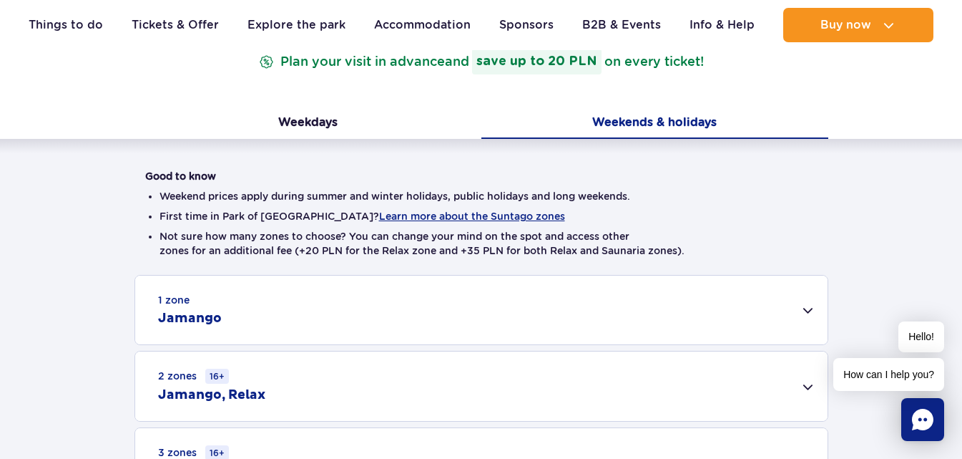
scroll to position [286, 0]
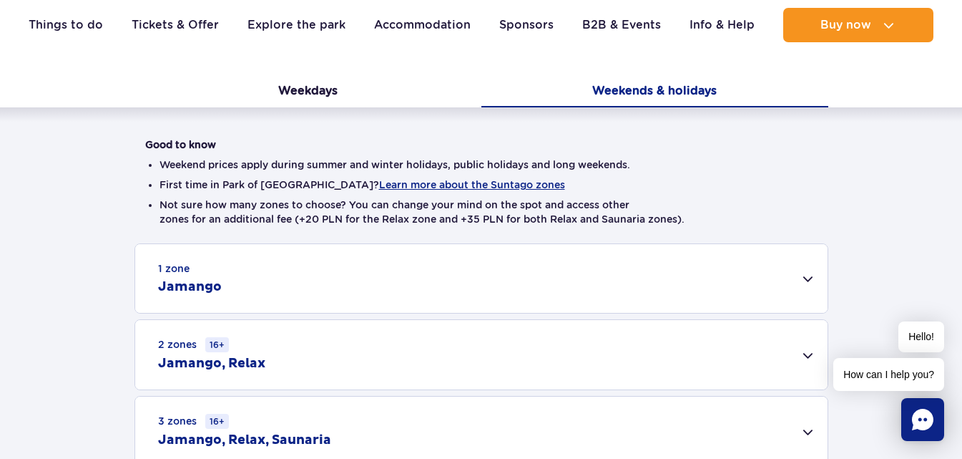
click at [769, 281] on div "1 zone Jamango" at bounding box center [481, 278] width 693 height 69
